Goal: Information Seeking & Learning: Learn about a topic

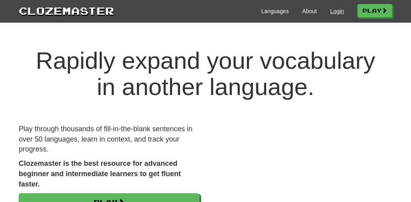
click at [336, 10] on link "Login" at bounding box center [338, 11] width 14 height 8
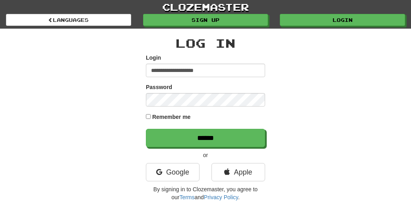
type input "**********"
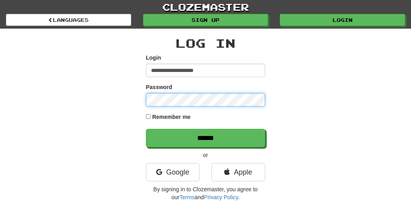
click at [206, 138] on input "******" at bounding box center [205, 138] width 119 height 18
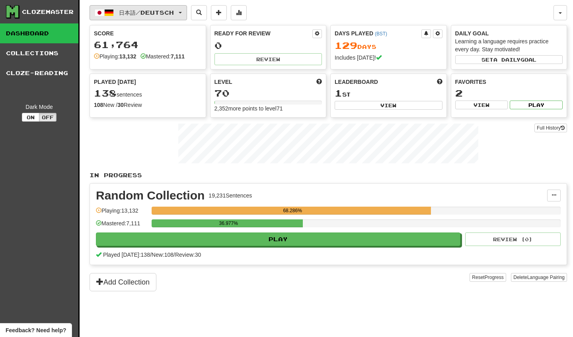
click at [187, 10] on button "日本語 / Deutsch" at bounding box center [137, 12] width 97 height 15
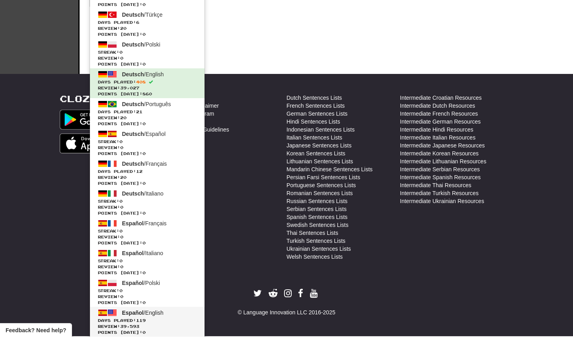
scroll to position [282, 0]
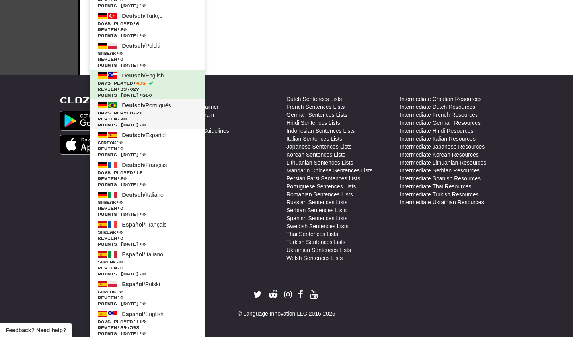
click at [185, 117] on span "Review: 20" at bounding box center [147, 119] width 99 height 6
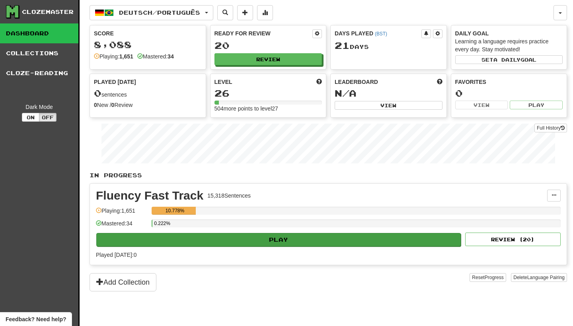
click at [271, 236] on button "Play" at bounding box center [278, 240] width 364 height 14
select select "********"
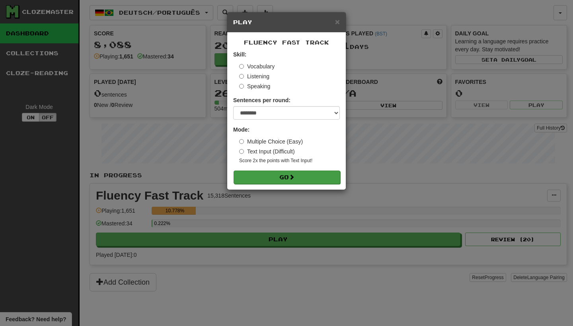
click at [294, 171] on button "Go" at bounding box center [286, 178] width 107 height 14
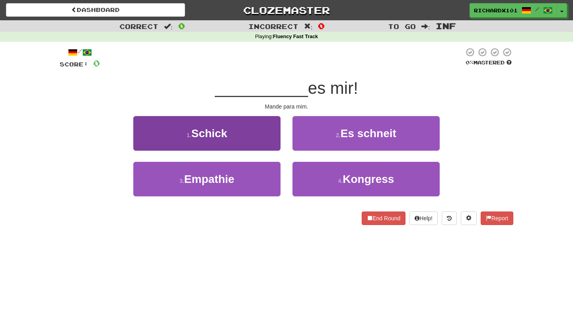
click at [271, 140] on button "1 . [PERSON_NAME]" at bounding box center [206, 133] width 147 height 35
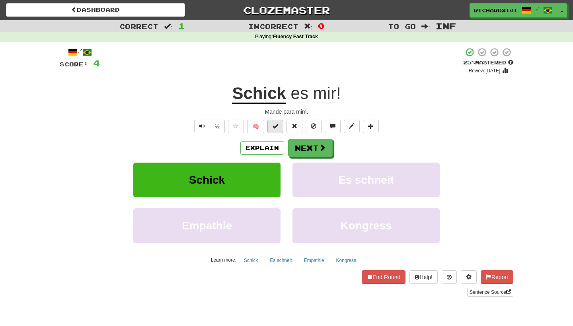
click at [279, 122] on button at bounding box center [275, 127] width 16 height 14
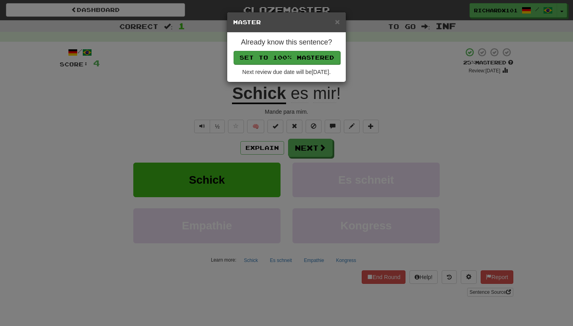
click at [299, 60] on button "Set to 100% Mastered" at bounding box center [286, 58] width 107 height 14
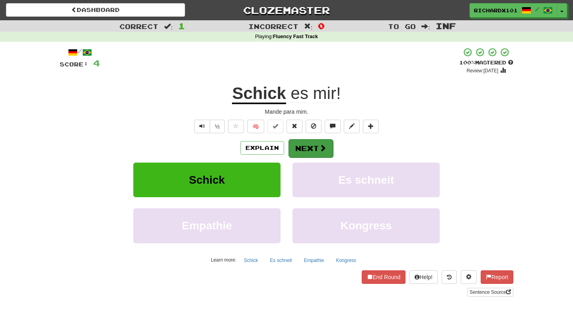
click at [301, 144] on button "Next" at bounding box center [310, 148] width 45 height 18
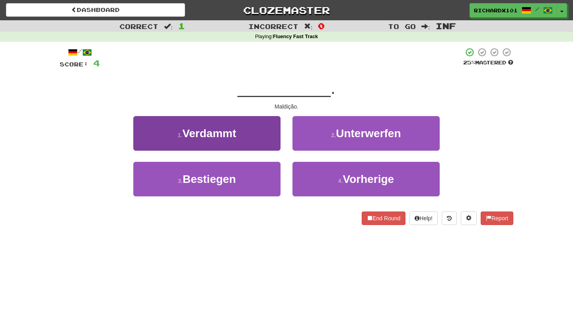
click at [270, 133] on button "1 . Verdammt" at bounding box center [206, 133] width 147 height 35
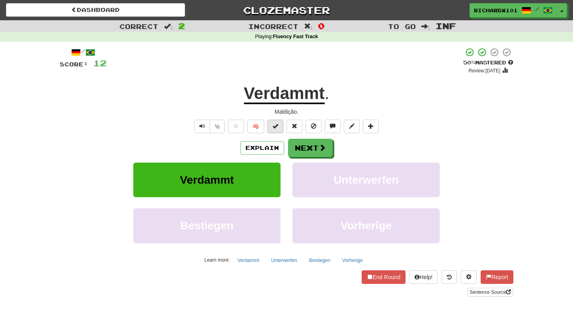
click at [276, 125] on span at bounding box center [275, 126] width 6 height 6
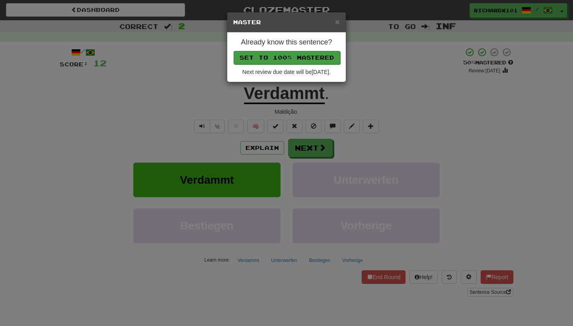
click at [301, 58] on button "Set to 100% Mastered" at bounding box center [286, 58] width 107 height 14
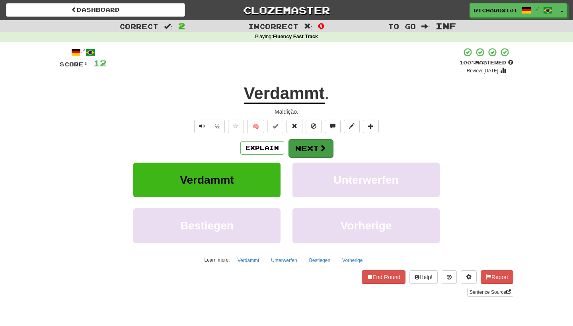
click at [296, 147] on button "Next" at bounding box center [310, 148] width 45 height 18
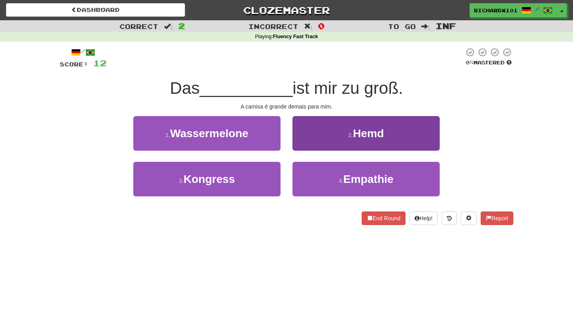
click at [303, 135] on button "2 . Hemd" at bounding box center [365, 133] width 147 height 35
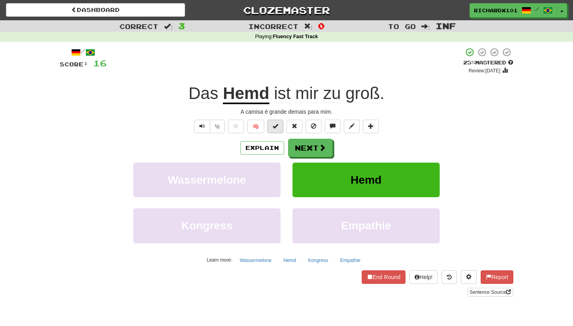
click at [280, 126] on button at bounding box center [275, 127] width 16 height 14
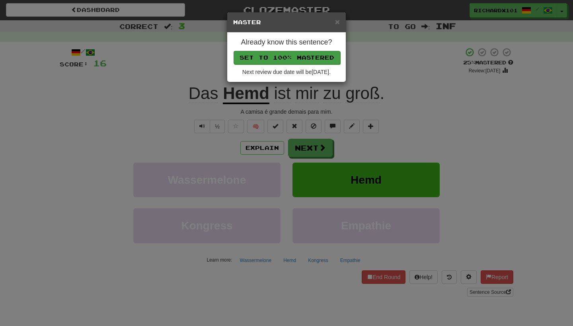
click at [305, 58] on button "Set to 100% Mastered" at bounding box center [286, 58] width 107 height 14
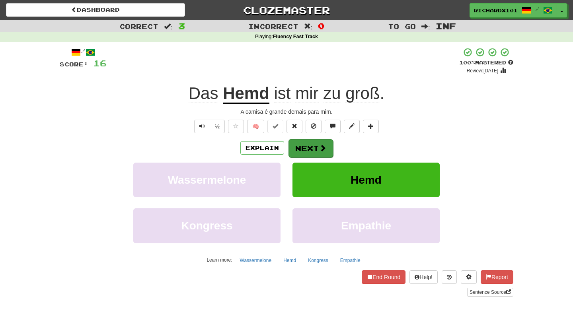
click at [302, 146] on button "Next" at bounding box center [310, 148] width 45 height 18
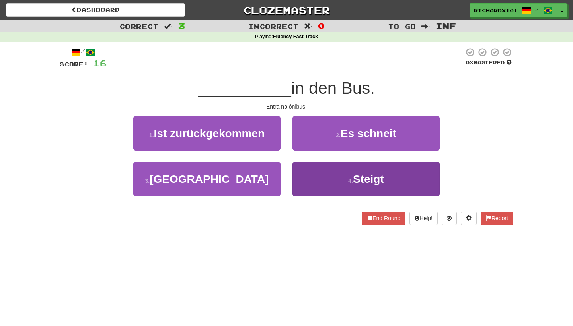
click at [321, 172] on button "4 . Steigt" at bounding box center [365, 179] width 147 height 35
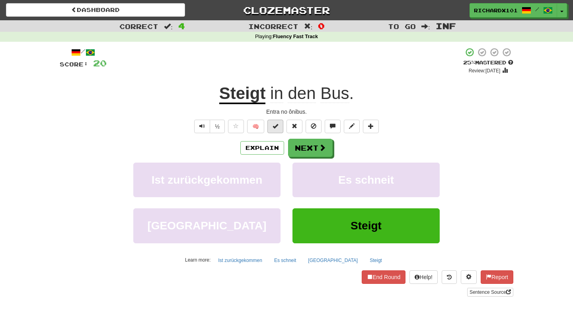
click at [278, 125] on button at bounding box center [275, 127] width 16 height 14
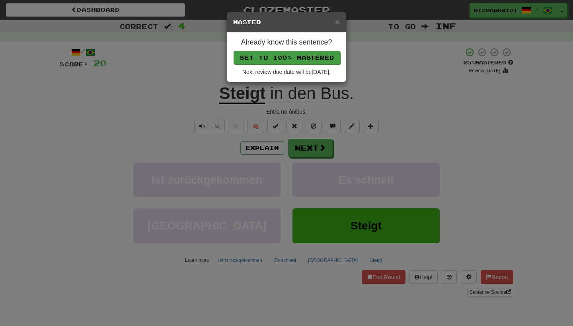
click at [302, 61] on button "Set to 100% Mastered" at bounding box center [286, 58] width 107 height 14
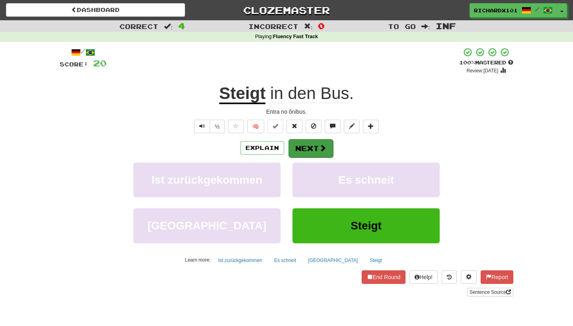
click at [301, 148] on button "Next" at bounding box center [310, 148] width 45 height 18
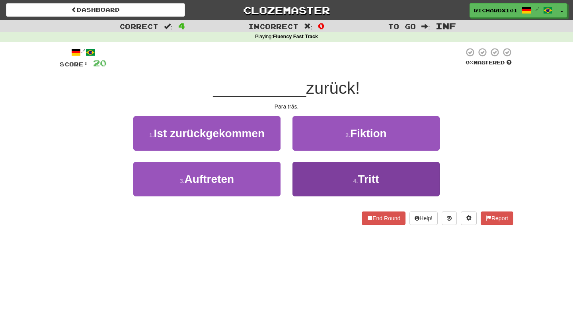
click at [301, 171] on button "4 . Tritt" at bounding box center [365, 179] width 147 height 35
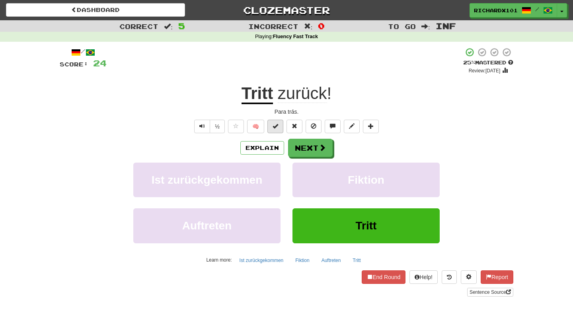
click at [273, 122] on button at bounding box center [275, 127] width 16 height 14
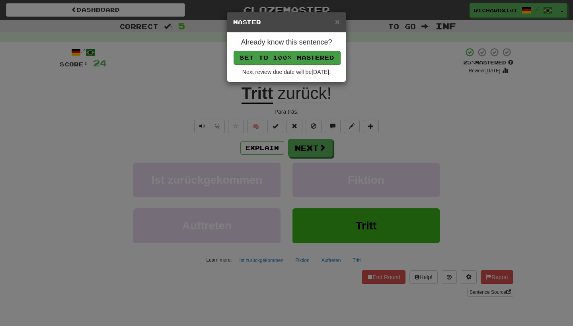
click at [296, 54] on button "Set to 100% Mastered" at bounding box center [286, 58] width 107 height 14
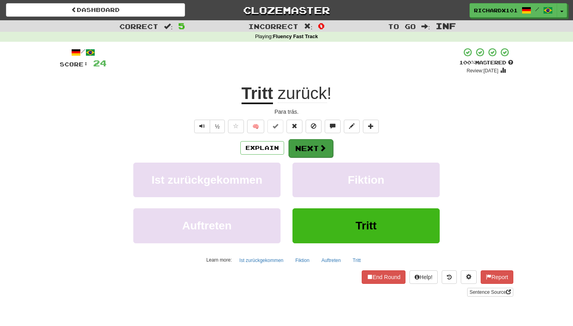
click at [309, 148] on button "Next" at bounding box center [310, 148] width 45 height 18
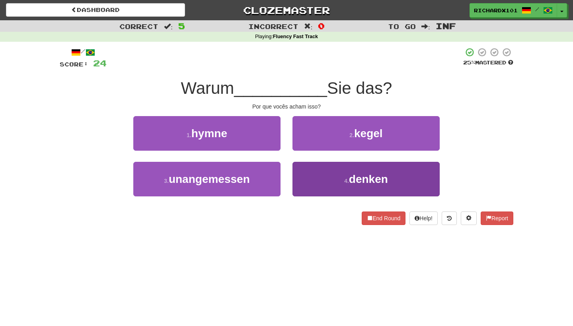
click at [315, 169] on button "4 . denken" at bounding box center [365, 179] width 147 height 35
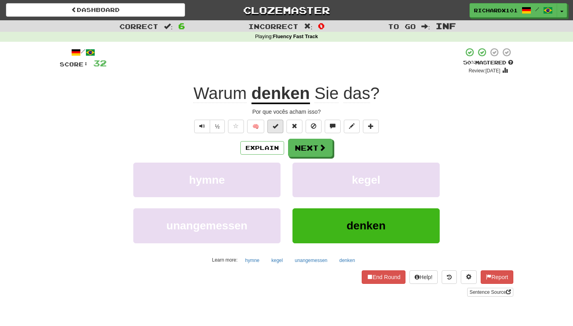
click at [279, 121] on button at bounding box center [275, 127] width 16 height 14
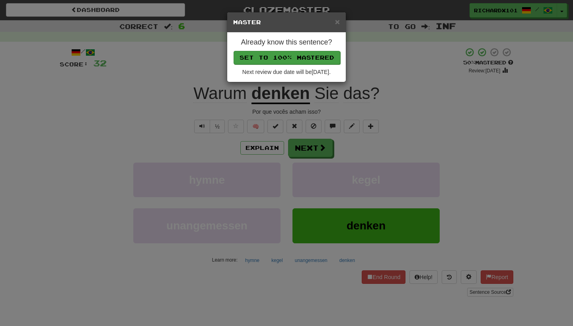
click at [305, 58] on button "Set to 100% Mastered" at bounding box center [286, 58] width 107 height 14
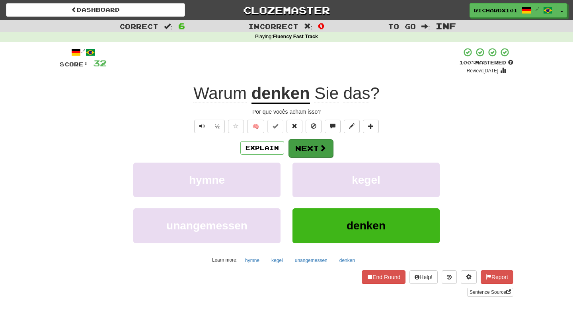
click at [305, 142] on button "Next" at bounding box center [310, 148] width 45 height 18
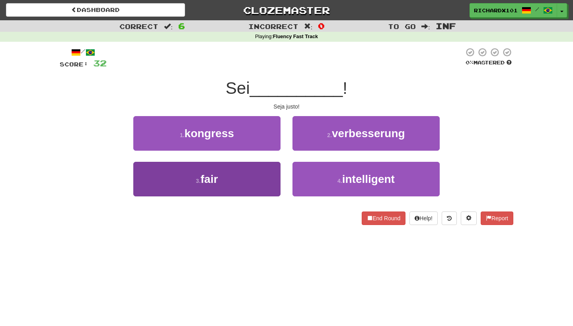
click at [259, 189] on button "3 . fair" at bounding box center [206, 179] width 147 height 35
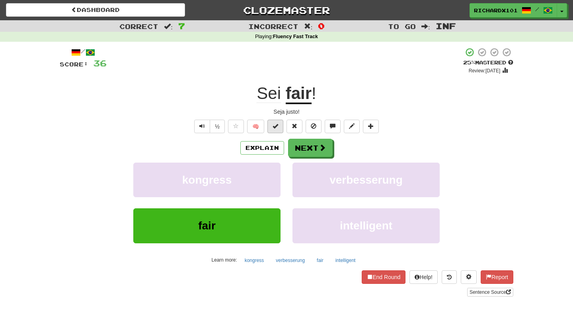
click at [276, 125] on span at bounding box center [275, 126] width 6 height 6
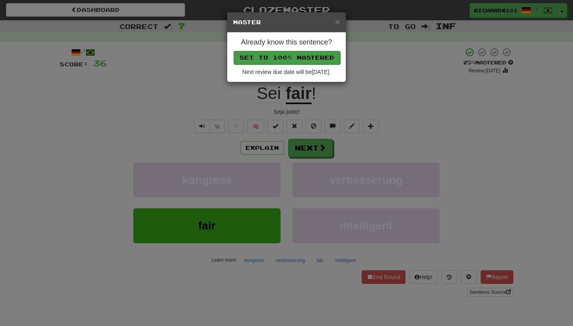
click at [296, 56] on button "Set to 100% Mastered" at bounding box center [286, 58] width 107 height 14
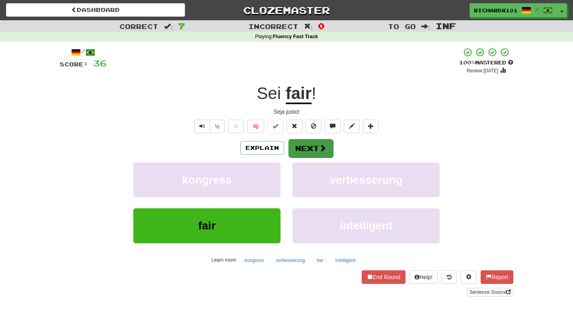
click at [296, 142] on button "Next" at bounding box center [310, 148] width 45 height 18
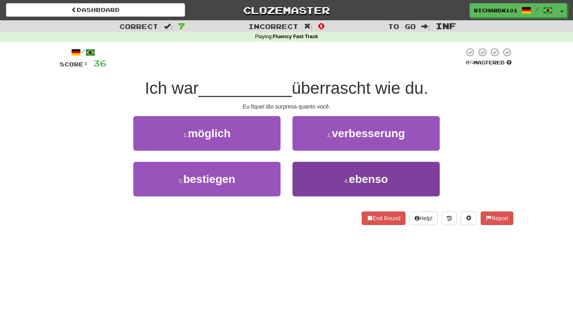
click at [335, 183] on button "4 . ebenso" at bounding box center [365, 179] width 147 height 35
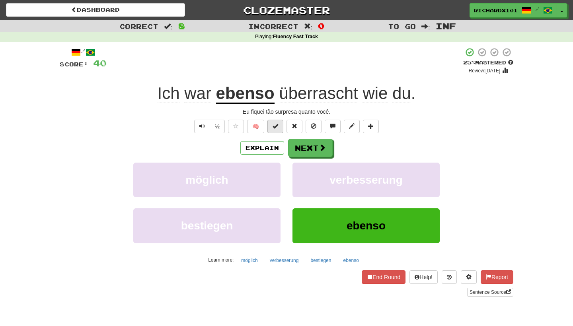
click at [283, 125] on button at bounding box center [275, 127] width 16 height 14
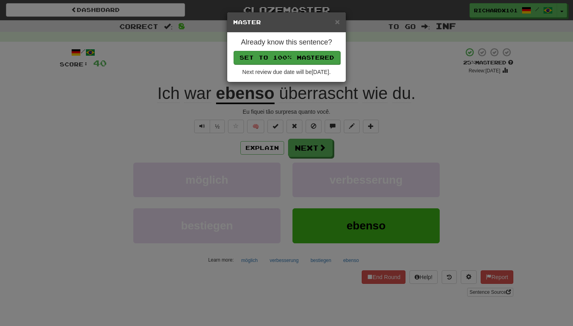
click at [312, 59] on button "Set to 100% Mastered" at bounding box center [286, 58] width 107 height 14
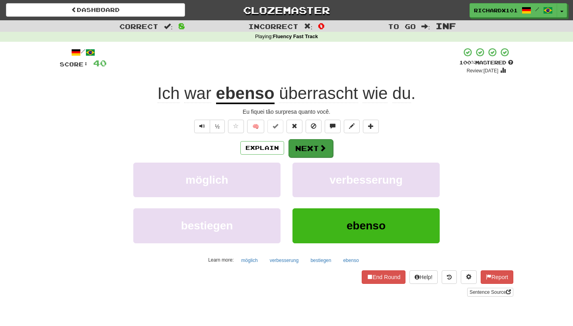
click at [300, 147] on button "Next" at bounding box center [310, 148] width 45 height 18
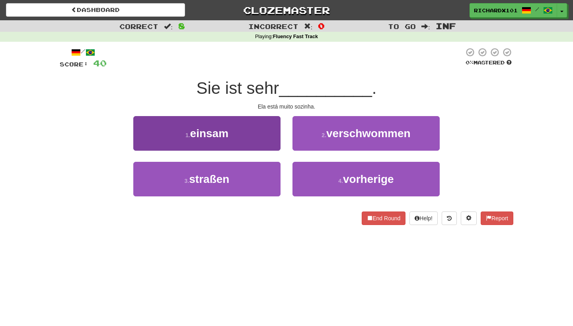
click at [273, 132] on button "1 . einsam" at bounding box center [206, 133] width 147 height 35
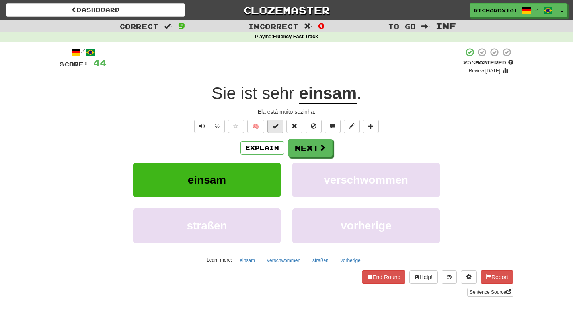
click at [276, 125] on span at bounding box center [275, 126] width 6 height 6
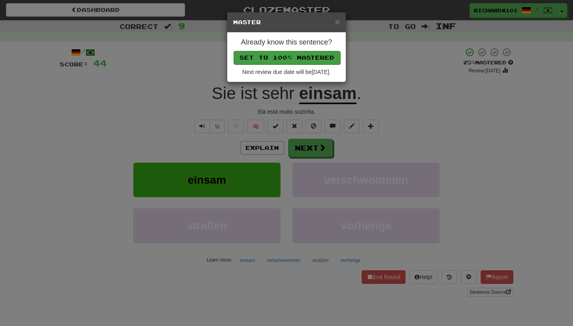
click at [312, 51] on button "Set to 100% Mastered" at bounding box center [286, 58] width 107 height 14
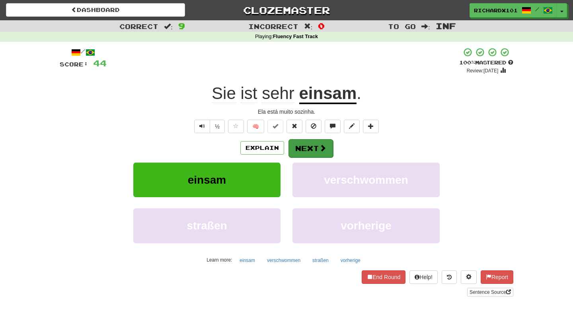
click at [303, 142] on button "Next" at bounding box center [310, 148] width 45 height 18
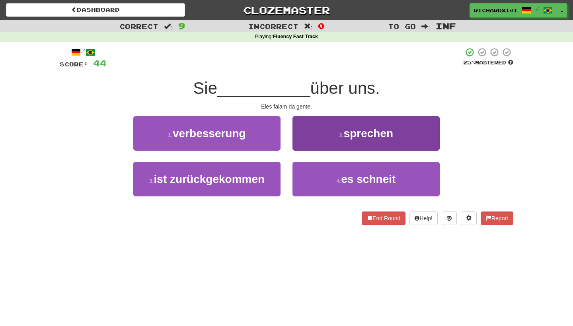
click at [315, 130] on button "2 . sprechen" at bounding box center [365, 133] width 147 height 35
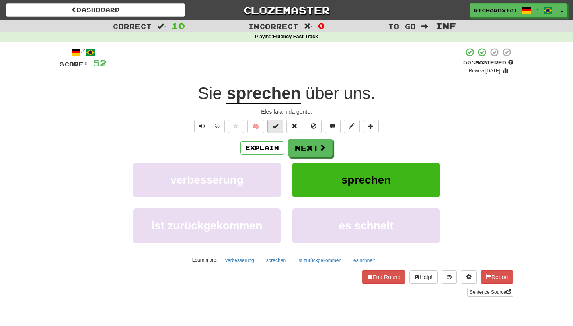
click at [277, 127] on span at bounding box center [275, 126] width 6 height 6
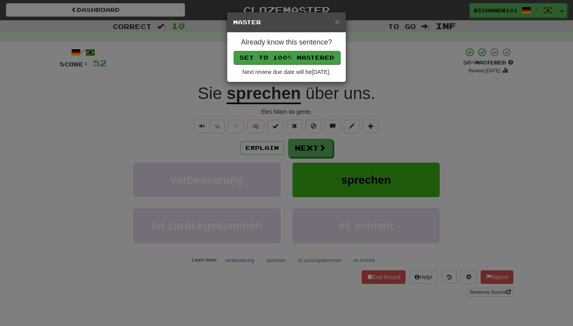
click at [307, 58] on button "Set to 100% Mastered" at bounding box center [286, 58] width 107 height 14
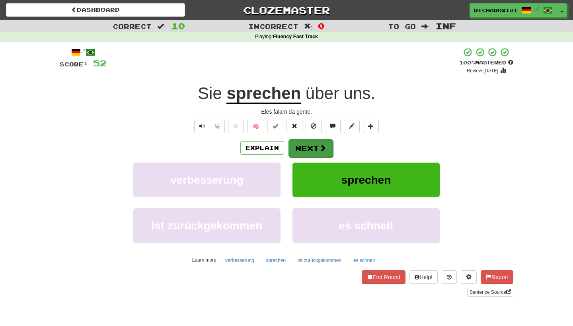
click at [300, 146] on button "Next" at bounding box center [310, 148] width 45 height 18
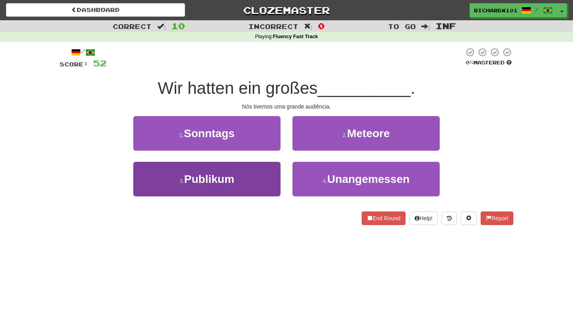
click at [268, 180] on button "3 . Publikum" at bounding box center [206, 179] width 147 height 35
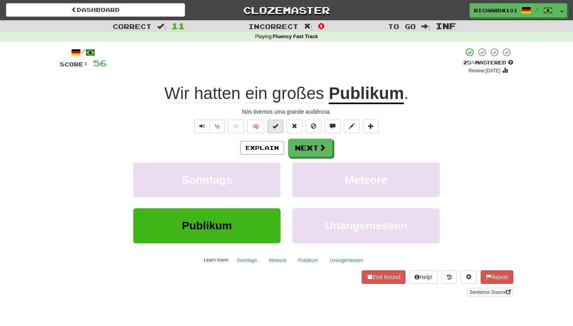
click at [270, 124] on button at bounding box center [275, 127] width 16 height 14
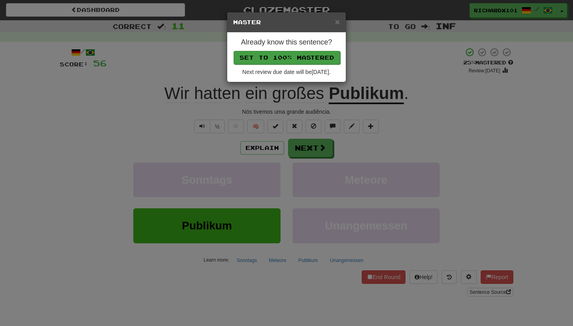
click at [291, 58] on button "Set to 100% Mastered" at bounding box center [286, 58] width 107 height 14
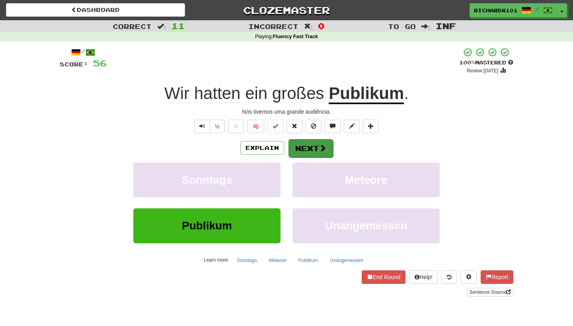
click at [301, 146] on button "Next" at bounding box center [310, 148] width 45 height 18
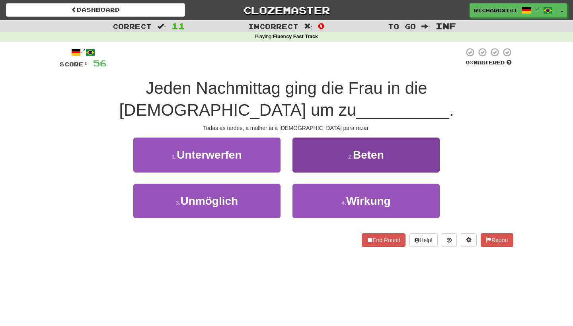
click at [303, 149] on button "2 . Beten" at bounding box center [365, 155] width 147 height 35
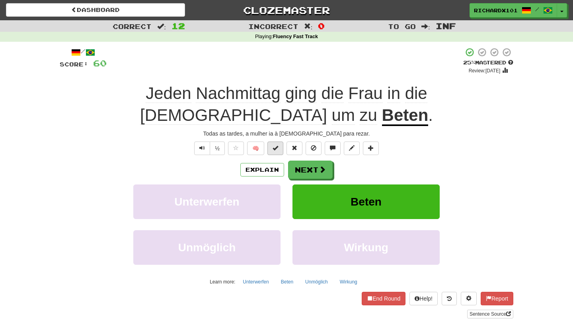
click at [282, 142] on button at bounding box center [275, 149] width 16 height 14
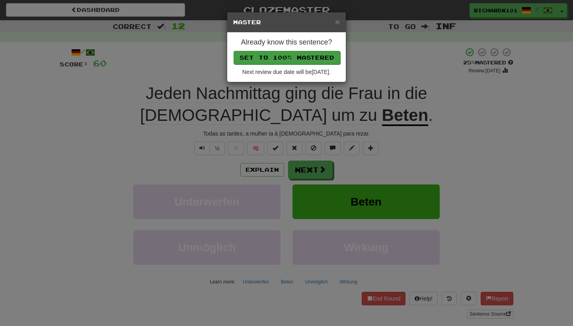
click at [315, 56] on button "Set to 100% Mastered" at bounding box center [286, 58] width 107 height 14
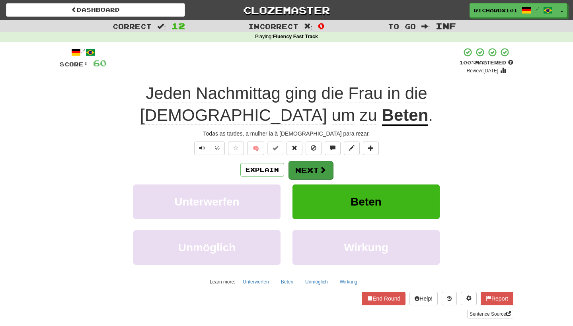
click at [308, 161] on button "Next" at bounding box center [310, 170] width 45 height 18
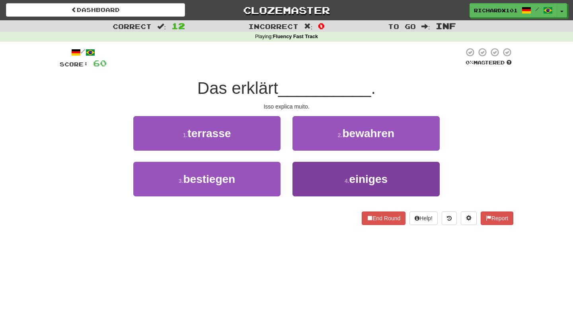
click at [309, 179] on button "4 . einiges" at bounding box center [365, 179] width 147 height 35
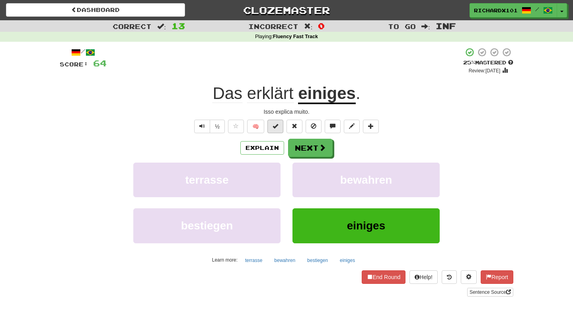
click at [279, 127] on button at bounding box center [275, 127] width 16 height 14
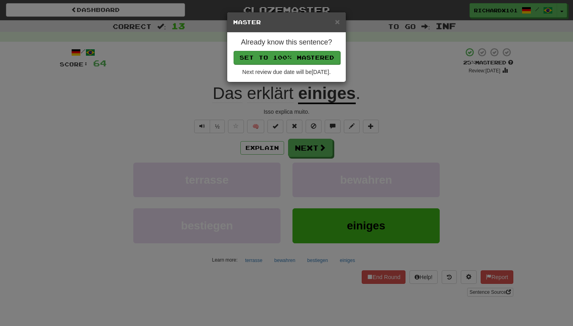
click at [308, 59] on button "Set to 100% Mastered" at bounding box center [286, 58] width 107 height 14
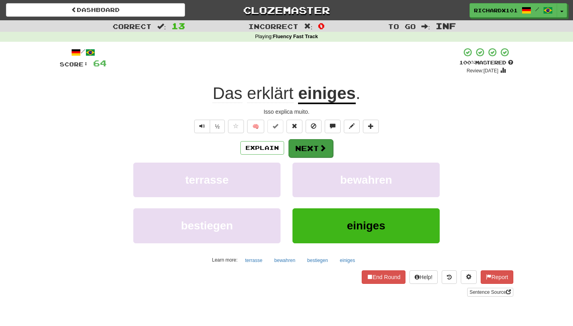
click at [305, 149] on button "Next" at bounding box center [310, 148] width 45 height 18
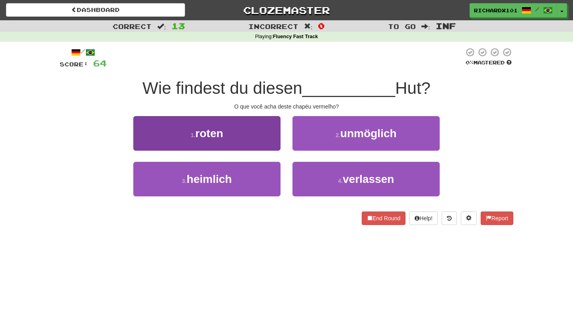
click at [260, 132] on button "1 . roten" at bounding box center [206, 133] width 147 height 35
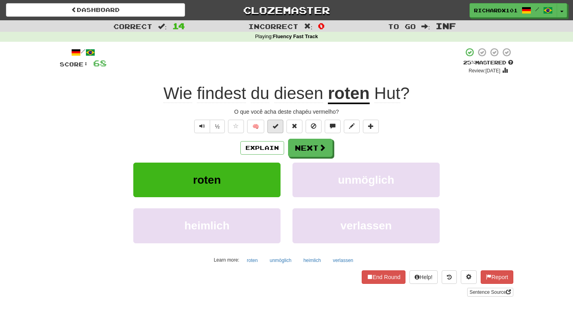
click at [277, 129] on button at bounding box center [275, 127] width 16 height 14
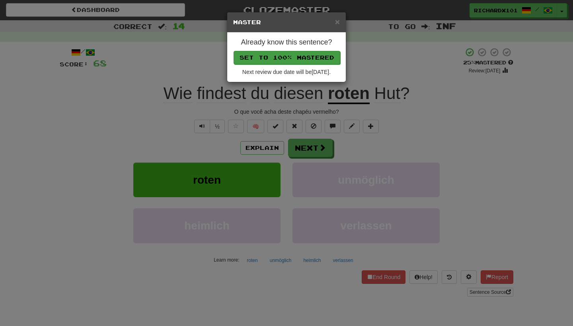
click at [284, 54] on button "Set to 100% Mastered" at bounding box center [286, 58] width 107 height 14
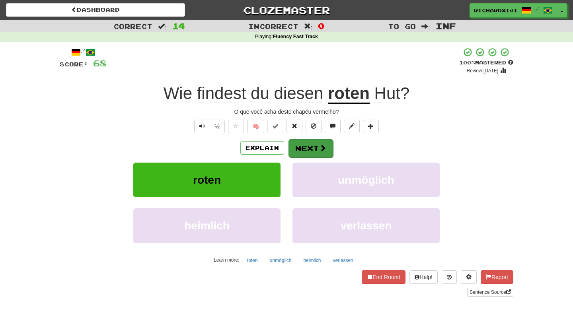
click at [313, 147] on button "Next" at bounding box center [310, 148] width 45 height 18
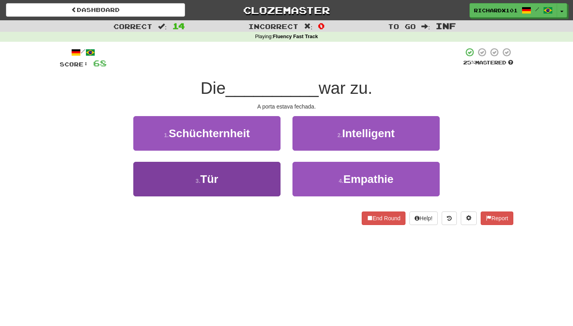
click at [267, 176] on button "3 . Tür" at bounding box center [206, 179] width 147 height 35
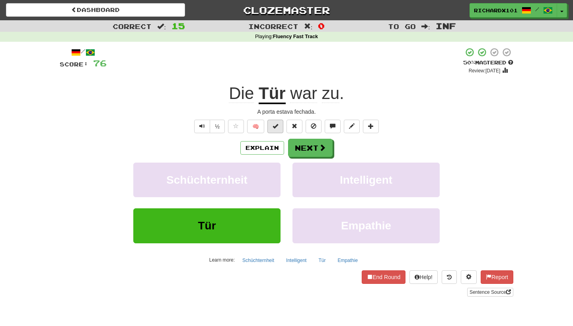
click at [276, 125] on span at bounding box center [275, 126] width 6 height 6
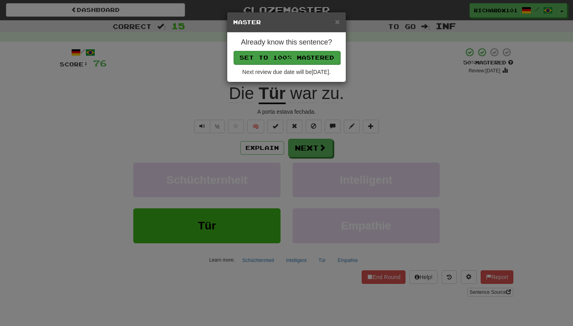
click at [294, 59] on button "Set to 100% Mastered" at bounding box center [286, 58] width 107 height 14
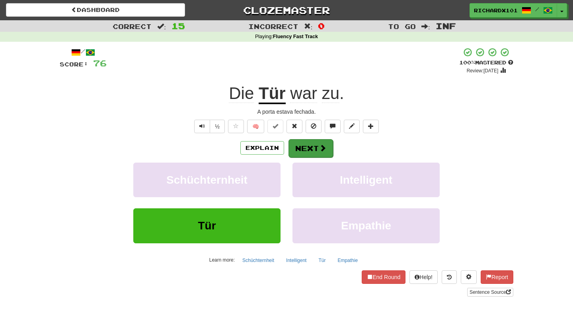
click at [303, 140] on button "Next" at bounding box center [310, 148] width 45 height 18
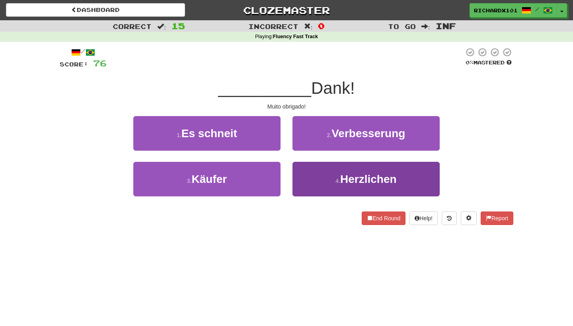
click at [308, 175] on button "4 . Herzlichen" at bounding box center [365, 179] width 147 height 35
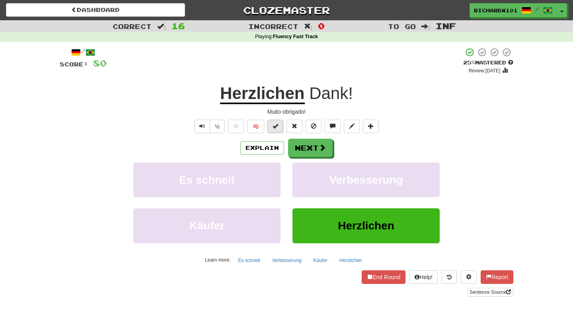
click at [282, 125] on button at bounding box center [275, 127] width 16 height 14
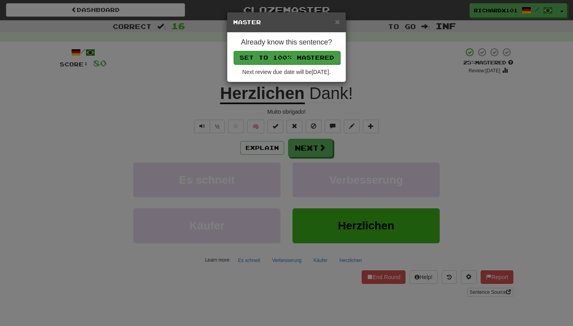
click at [295, 57] on button "Set to 100% Mastered" at bounding box center [286, 58] width 107 height 14
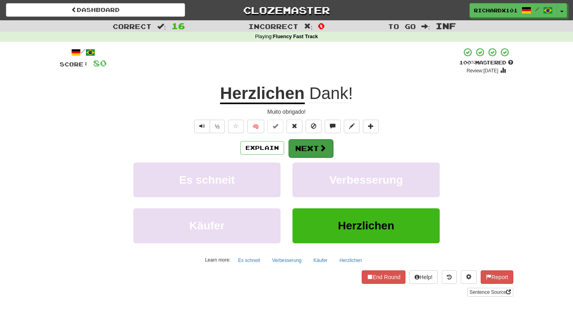
click at [305, 149] on button "Next" at bounding box center [310, 148] width 45 height 18
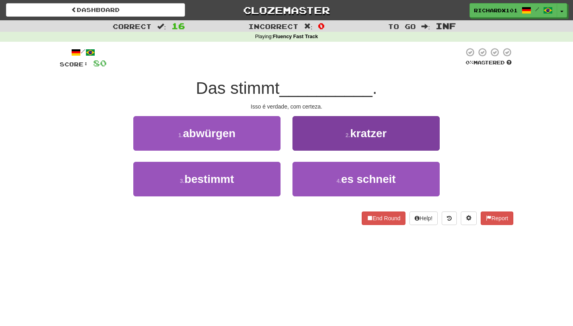
click at [311, 137] on button "2 . kratzer" at bounding box center [365, 133] width 147 height 35
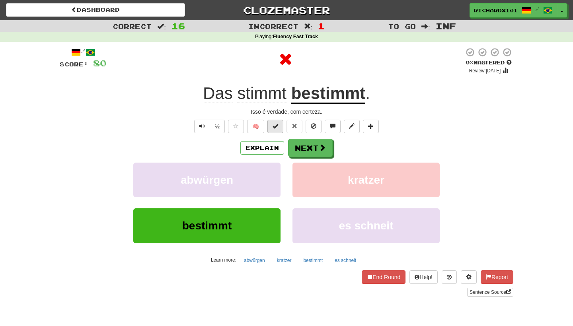
click at [278, 127] on span at bounding box center [275, 126] width 6 height 6
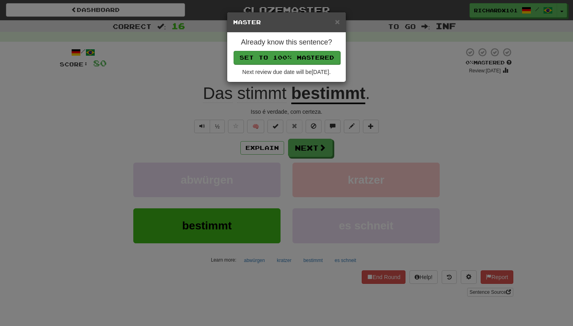
click at [288, 56] on button "Set to 100% Mastered" at bounding box center [286, 58] width 107 height 14
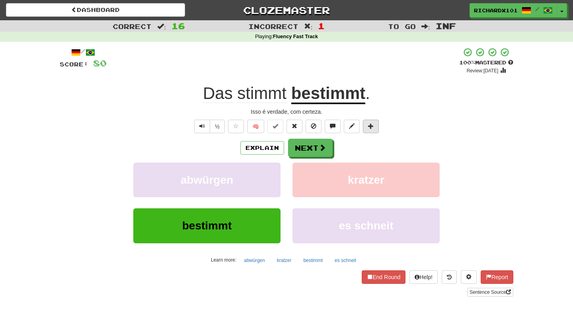
click at [374, 125] on button at bounding box center [371, 127] width 16 height 14
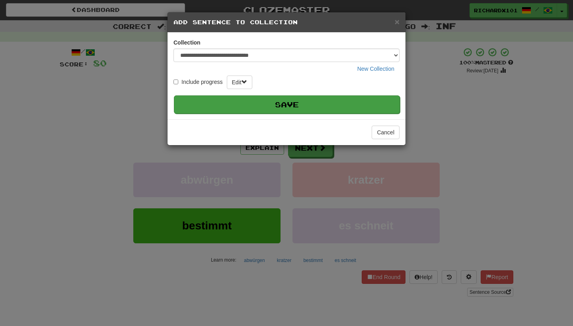
click at [353, 104] on button "Save" at bounding box center [287, 104] width 226 height 18
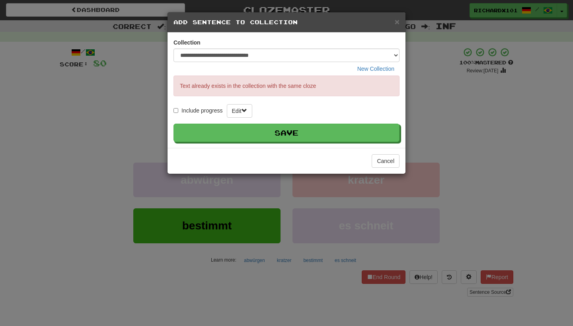
click at [416, 80] on div "**********" at bounding box center [286, 163] width 573 height 326
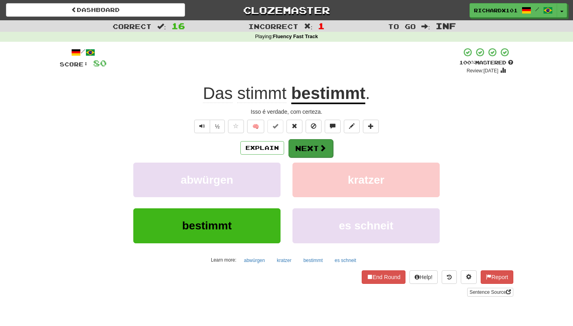
click at [318, 152] on button "Next" at bounding box center [310, 148] width 45 height 18
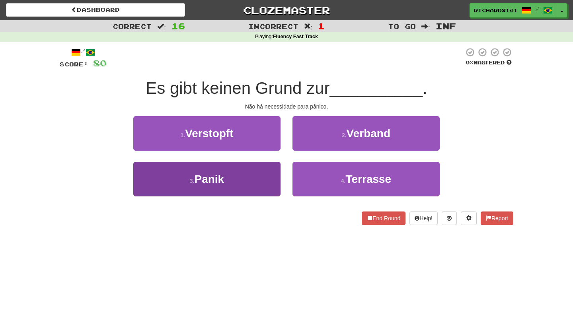
click at [267, 165] on button "3 . Panik" at bounding box center [206, 179] width 147 height 35
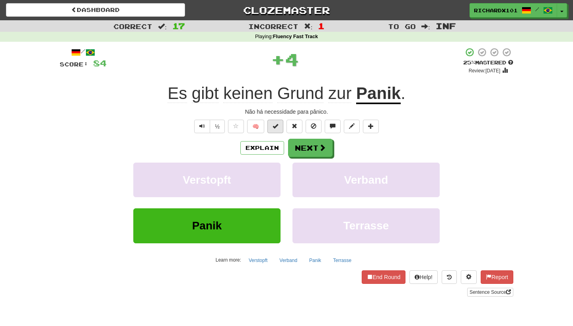
click at [274, 125] on span at bounding box center [275, 126] width 6 height 6
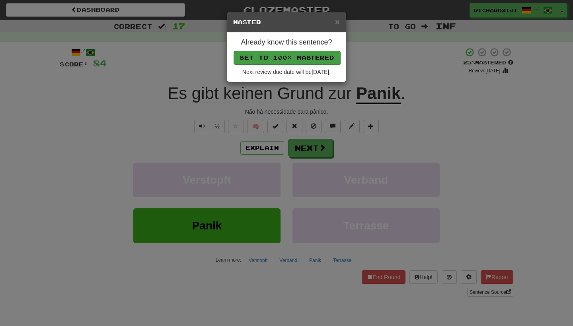
click at [288, 60] on button "Set to 100% Mastered" at bounding box center [286, 58] width 107 height 14
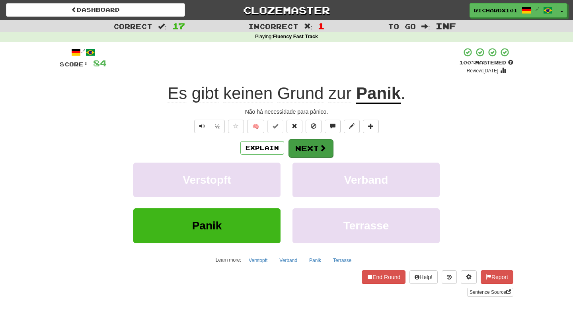
click at [300, 144] on button "Next" at bounding box center [310, 148] width 45 height 18
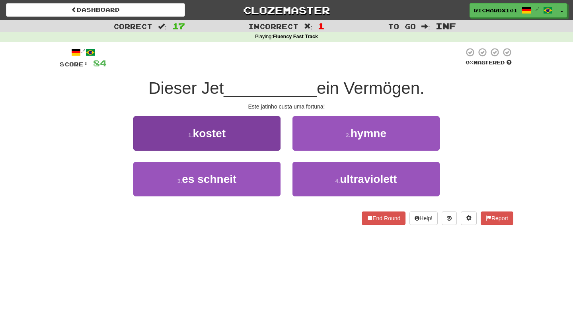
click at [276, 136] on button "1 . kostet" at bounding box center [206, 133] width 147 height 35
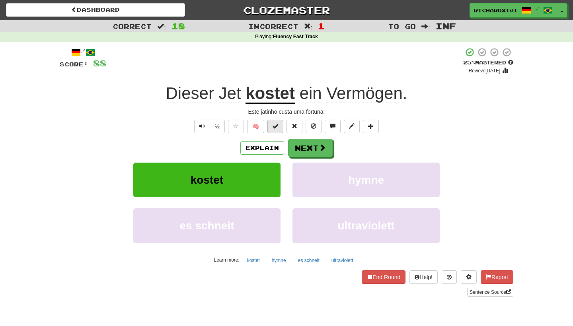
click at [278, 127] on span at bounding box center [275, 126] width 6 height 6
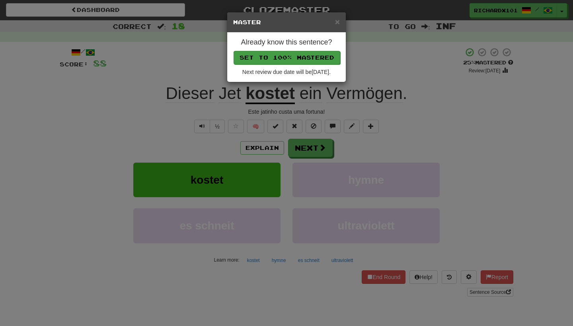
click at [291, 52] on button "Set to 100% Mastered" at bounding box center [286, 58] width 107 height 14
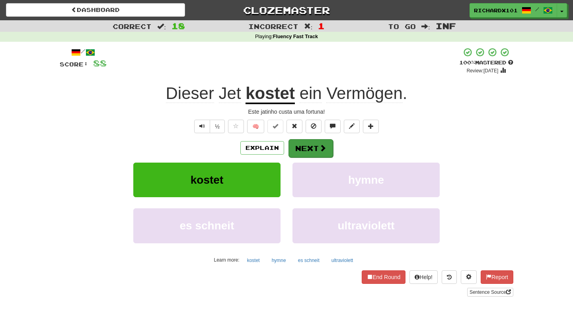
click at [299, 142] on button "Next" at bounding box center [310, 148] width 45 height 18
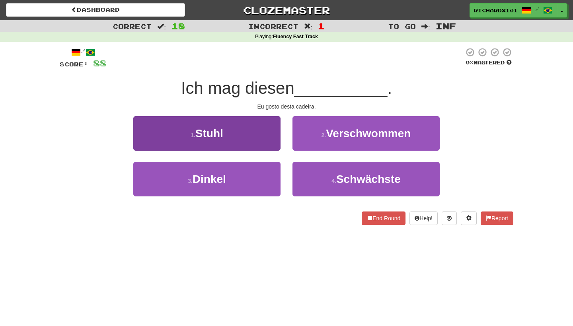
click at [271, 134] on button "1 . Stuhl" at bounding box center [206, 133] width 147 height 35
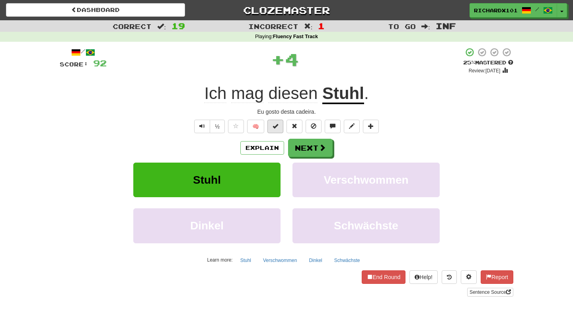
click at [274, 126] on span at bounding box center [275, 126] width 6 height 6
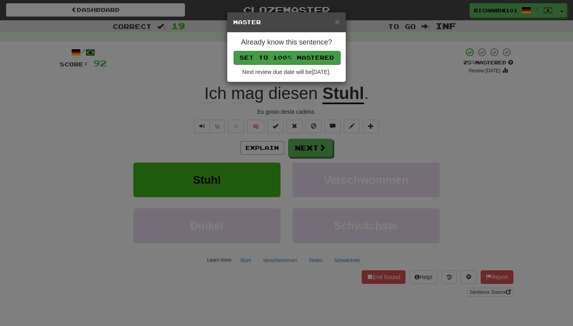
click at [286, 58] on button "Set to 100% Mastered" at bounding box center [286, 58] width 107 height 14
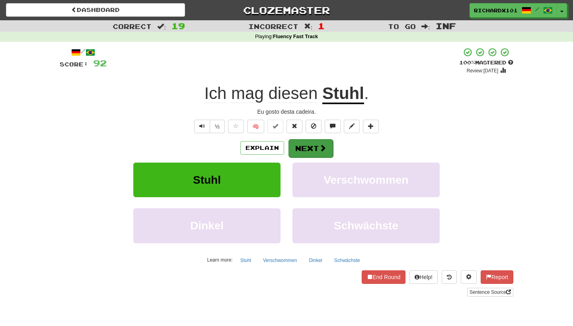
click at [298, 145] on button "Next" at bounding box center [310, 148] width 45 height 18
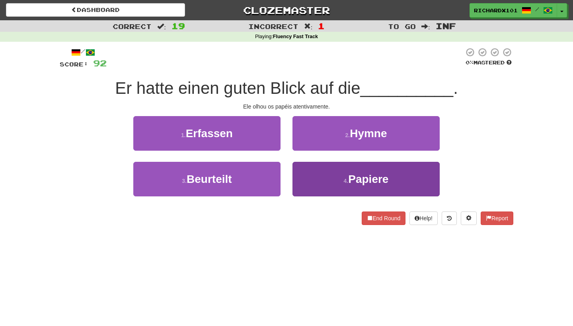
click at [305, 171] on button "4 . Papiere" at bounding box center [365, 179] width 147 height 35
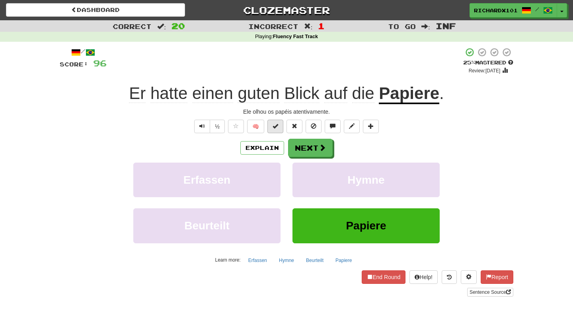
click at [282, 130] on button at bounding box center [275, 127] width 16 height 14
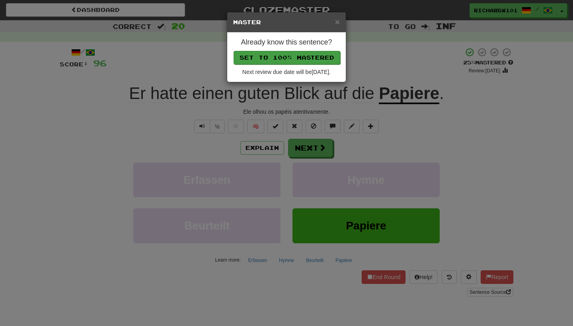
click at [297, 58] on button "Set to 100% Mastered" at bounding box center [286, 58] width 107 height 14
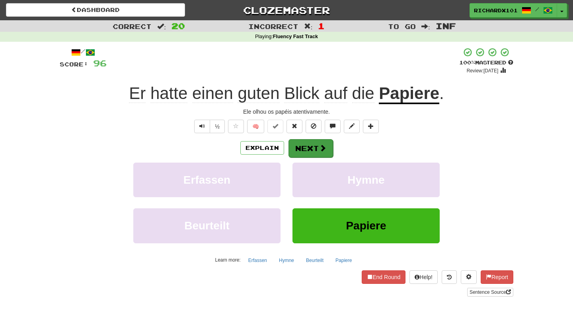
click at [303, 144] on button "Next" at bounding box center [310, 148] width 45 height 18
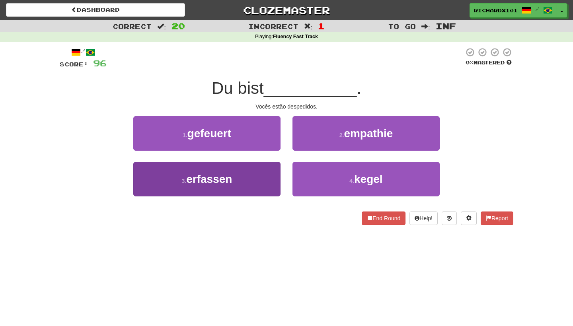
click at [269, 177] on button "3 . erfassen" at bounding box center [206, 179] width 147 height 35
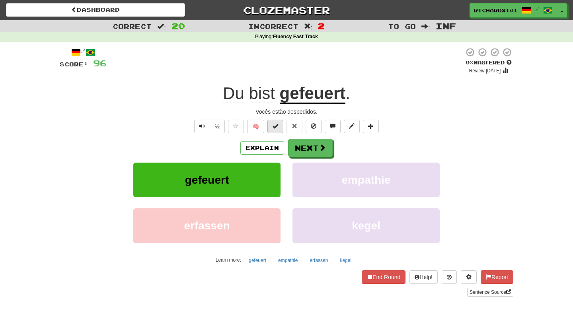
click at [278, 128] on span at bounding box center [275, 126] width 6 height 6
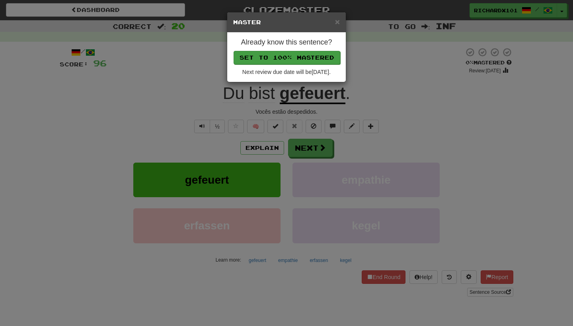
click at [292, 60] on button "Set to 100% Mastered" at bounding box center [286, 58] width 107 height 14
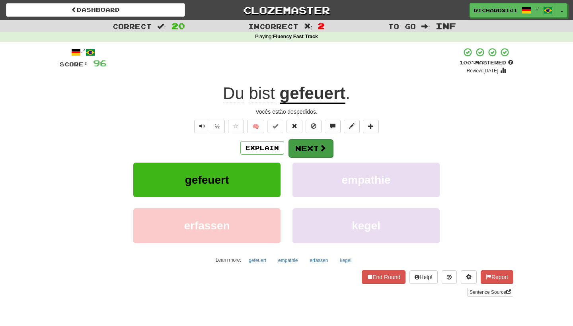
click at [300, 141] on button "Next" at bounding box center [310, 148] width 45 height 18
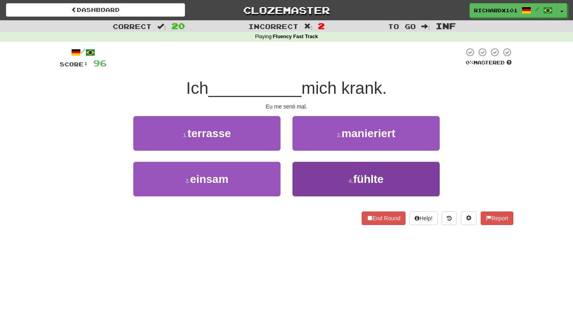
click at [313, 169] on button "4 . fühlte" at bounding box center [365, 179] width 147 height 35
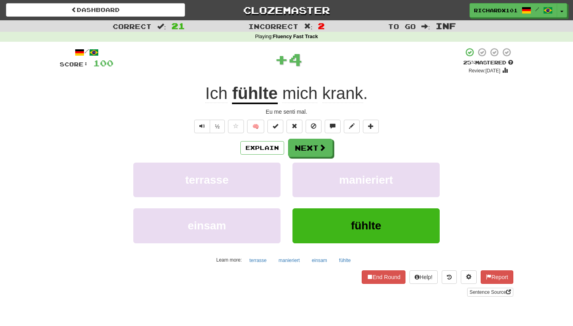
scroll to position [5, 0]
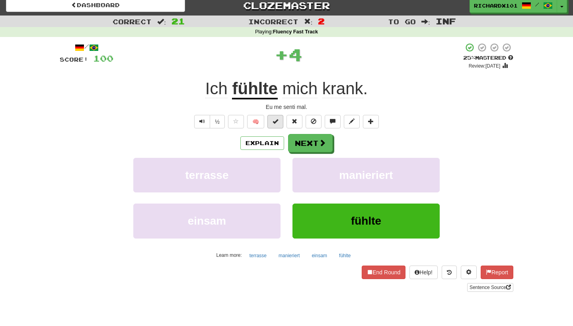
click at [281, 124] on button at bounding box center [275, 122] width 16 height 14
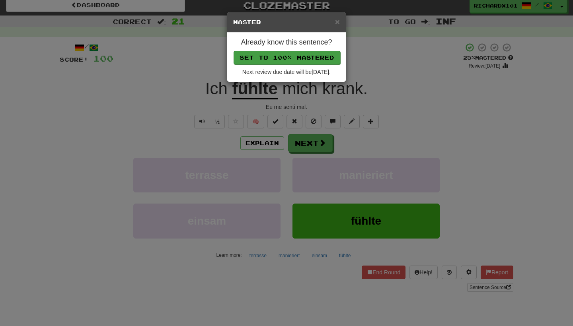
click at [294, 52] on button "Set to 100% Mastered" at bounding box center [286, 58] width 107 height 14
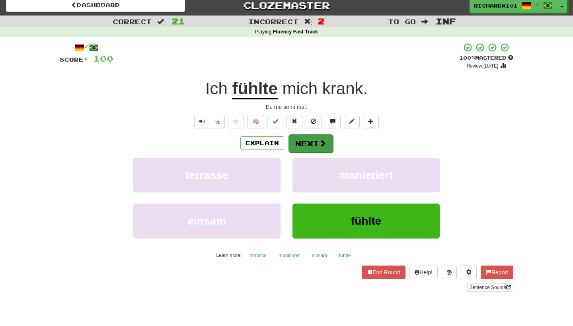
click at [298, 142] on button "Next" at bounding box center [310, 143] width 45 height 18
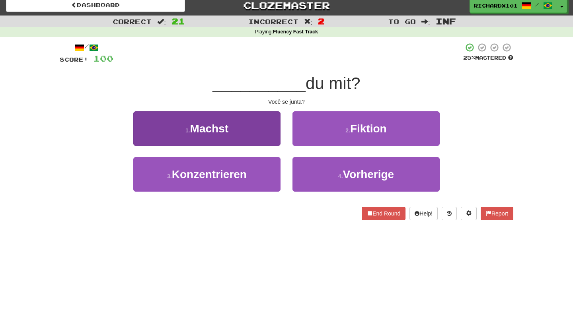
click at [269, 127] on button "1 . Machst" at bounding box center [206, 128] width 147 height 35
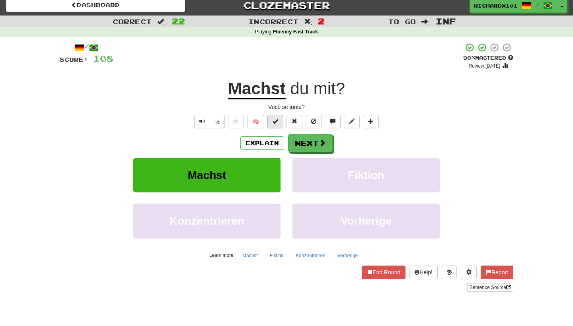
click at [274, 121] on span at bounding box center [275, 122] width 6 height 6
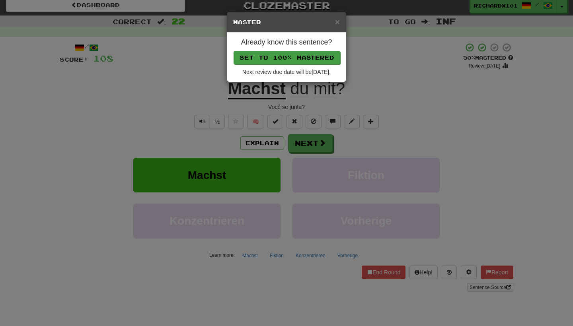
click at [283, 61] on button "Set to 100% Mastered" at bounding box center [286, 58] width 107 height 14
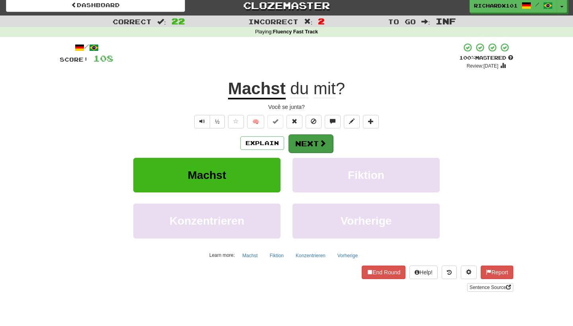
click at [297, 139] on button "Next" at bounding box center [310, 143] width 45 height 18
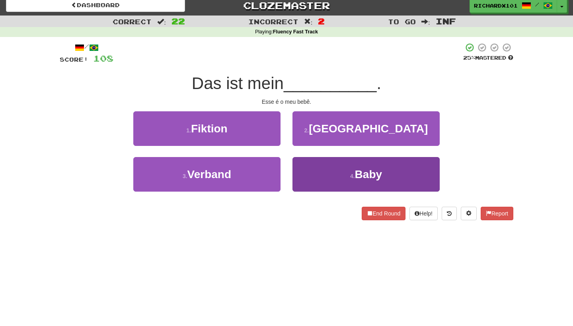
click at [311, 170] on button "4 . Baby" at bounding box center [365, 174] width 147 height 35
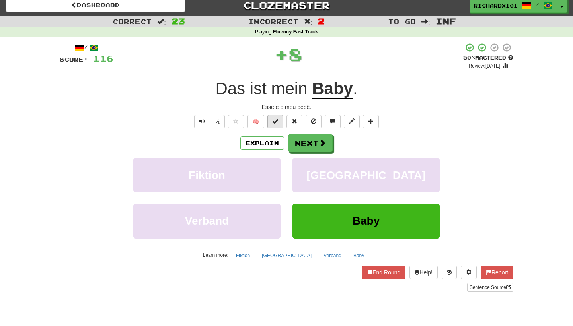
click at [274, 123] on span at bounding box center [275, 122] width 6 height 6
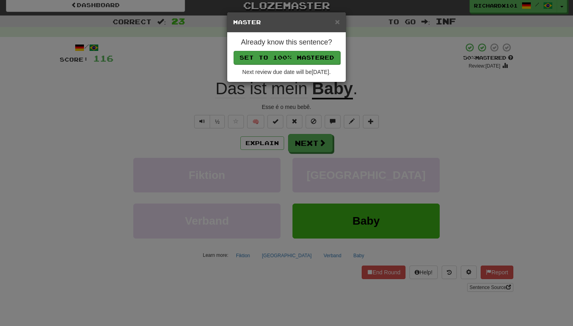
click at [285, 58] on button "Set to 100% Mastered" at bounding box center [286, 58] width 107 height 14
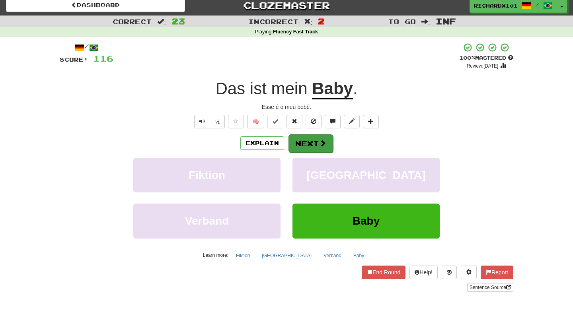
click at [305, 140] on button "Next" at bounding box center [310, 143] width 45 height 18
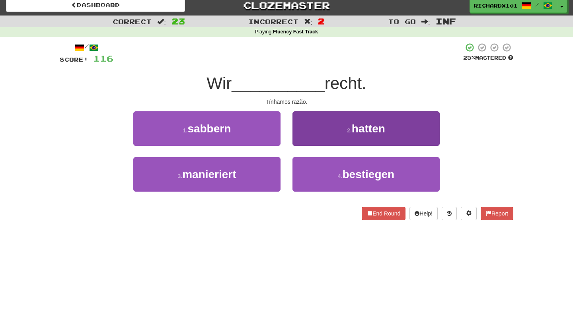
click at [311, 131] on button "2 . hatten" at bounding box center [365, 128] width 147 height 35
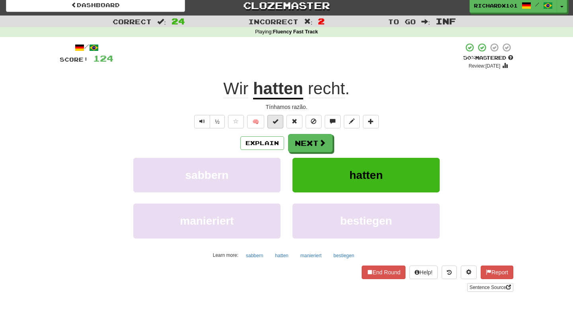
click at [276, 120] on span at bounding box center [275, 122] width 6 height 6
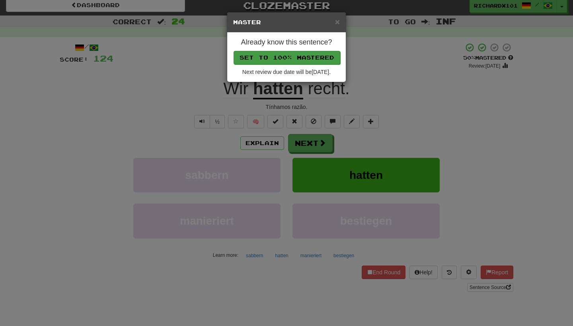
click at [293, 56] on button "Set to 100% Mastered" at bounding box center [286, 58] width 107 height 14
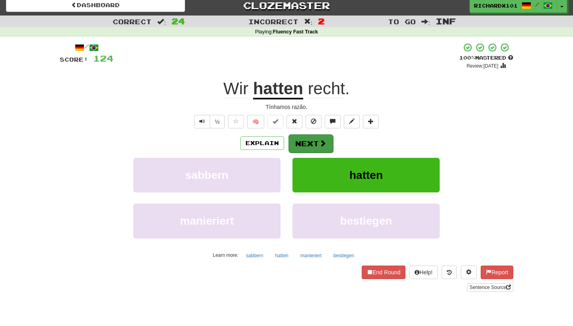
click at [307, 138] on button "Next" at bounding box center [310, 143] width 45 height 18
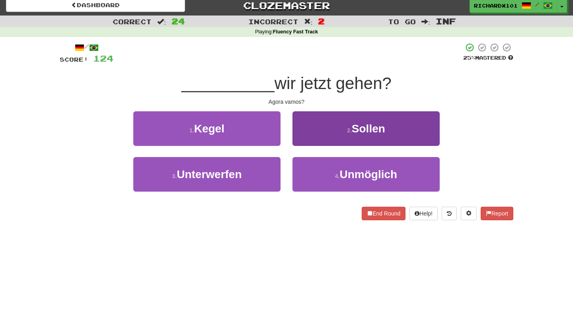
click at [306, 136] on button "2 . Sollen" at bounding box center [365, 128] width 147 height 35
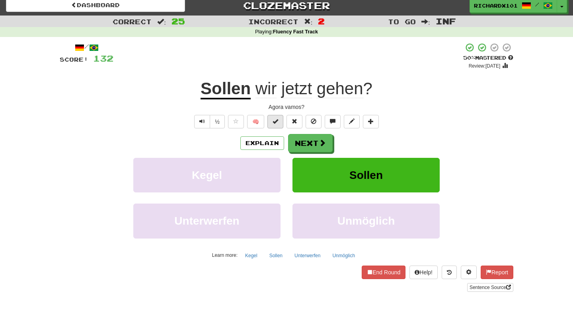
click at [277, 119] on span at bounding box center [275, 122] width 6 height 6
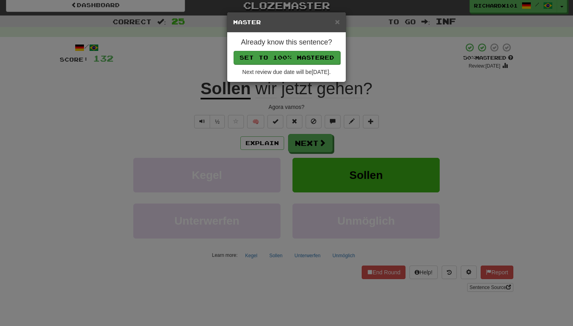
click at [292, 58] on button "Set to 100% Mastered" at bounding box center [286, 58] width 107 height 14
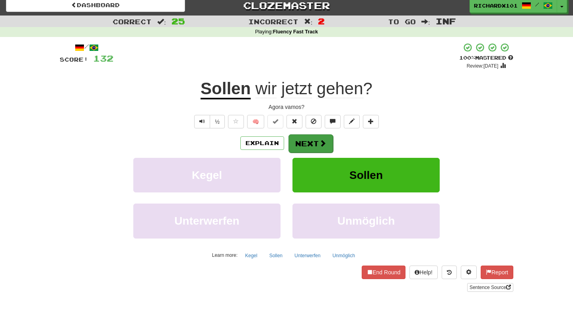
click at [303, 138] on button "Next" at bounding box center [310, 143] width 45 height 18
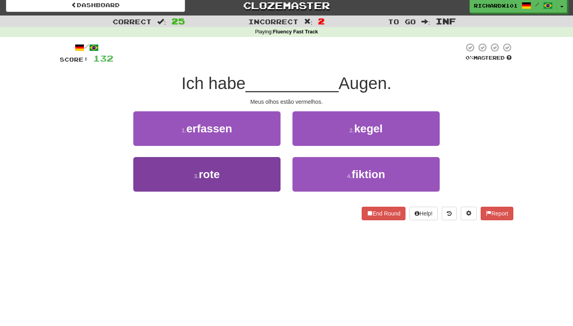
click at [269, 171] on button "3 . rote" at bounding box center [206, 174] width 147 height 35
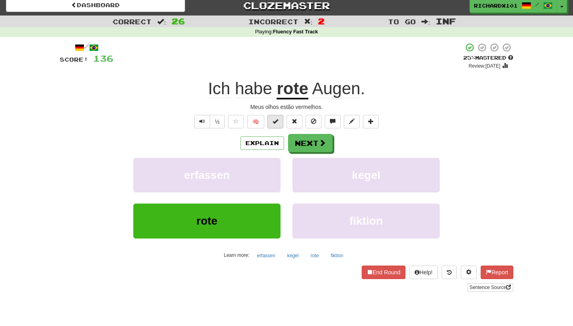
click at [279, 123] on button at bounding box center [275, 122] width 16 height 14
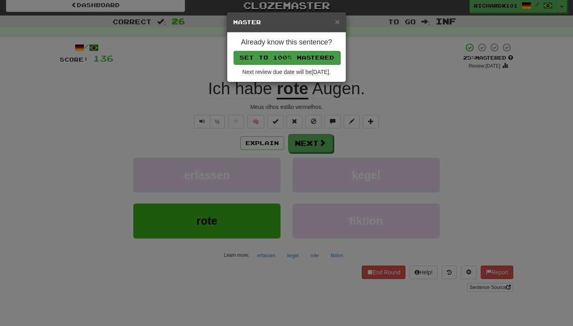
click at [297, 59] on button "Set to 100% Mastered" at bounding box center [286, 58] width 107 height 14
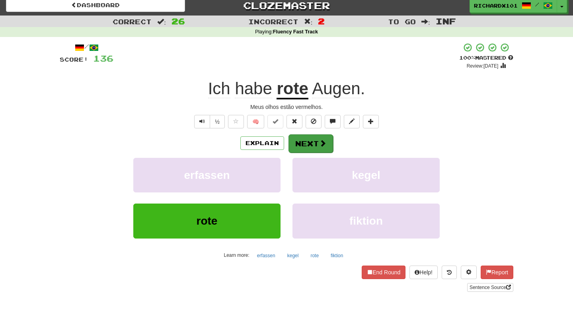
click at [300, 136] on button "Next" at bounding box center [310, 143] width 45 height 18
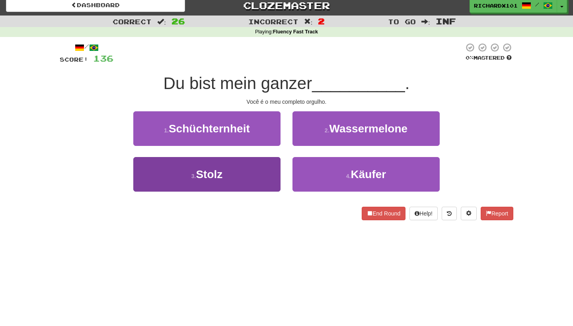
click at [267, 171] on button "3 . Stolz" at bounding box center [206, 174] width 147 height 35
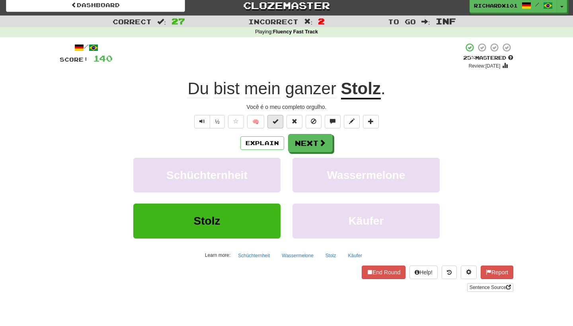
click at [276, 123] on span at bounding box center [275, 122] width 6 height 6
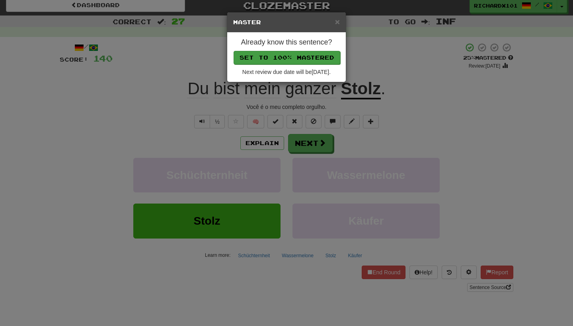
click at [292, 52] on button "Set to 100% Mastered" at bounding box center [286, 58] width 107 height 14
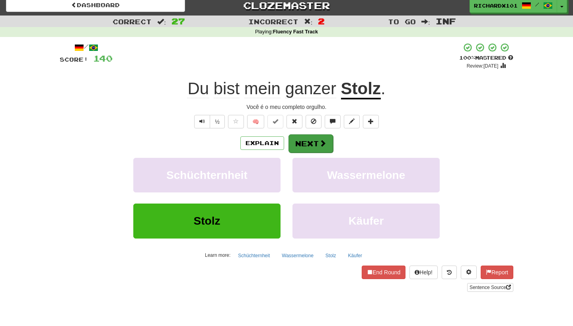
click at [296, 140] on button "Next" at bounding box center [310, 143] width 45 height 18
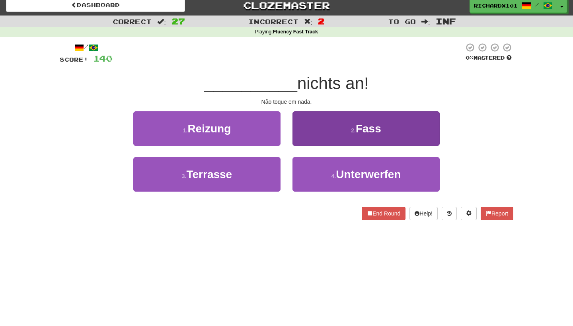
click at [306, 131] on button "2 . Fass" at bounding box center [365, 128] width 147 height 35
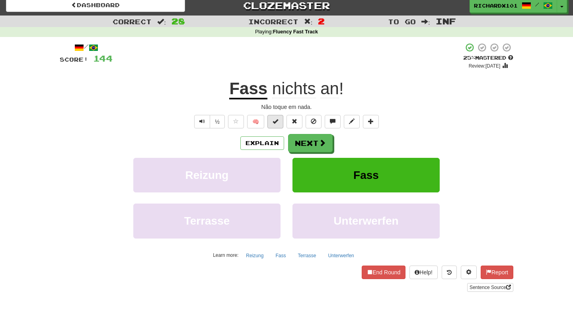
click at [278, 123] on button at bounding box center [275, 122] width 16 height 14
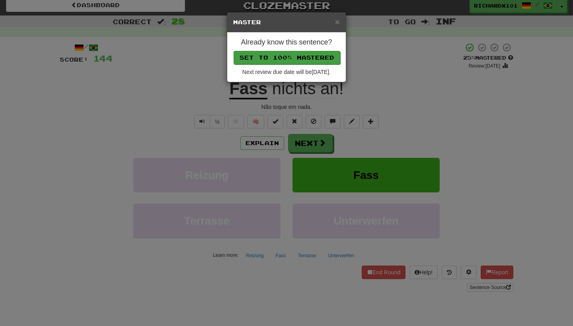
click at [297, 59] on button "Set to 100% Mastered" at bounding box center [286, 58] width 107 height 14
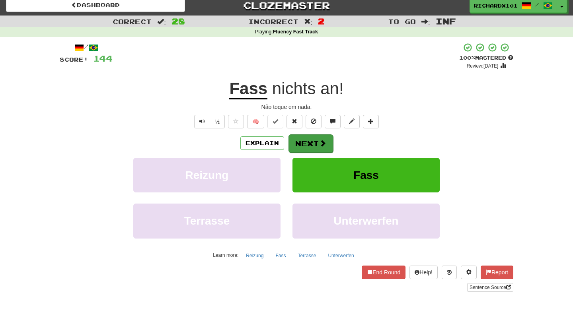
click at [302, 136] on button "Next" at bounding box center [310, 143] width 45 height 18
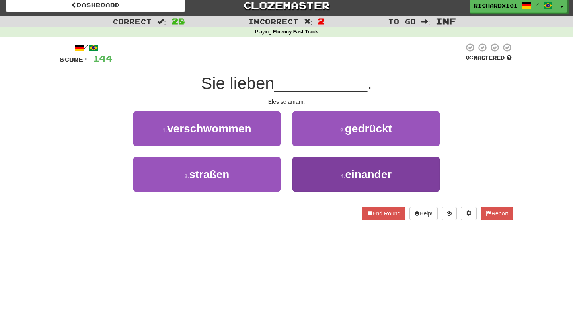
click at [306, 168] on button "4 . einander" at bounding box center [365, 174] width 147 height 35
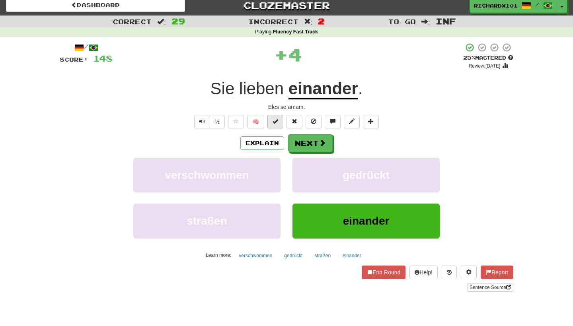
click at [282, 124] on button at bounding box center [275, 122] width 16 height 14
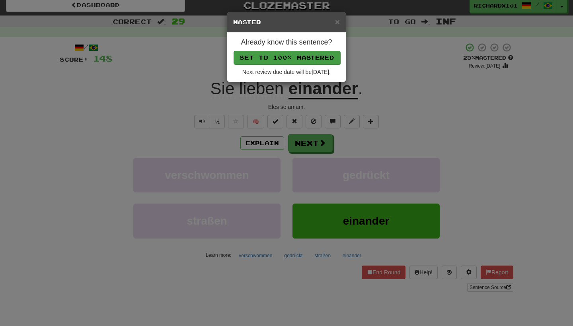
click at [294, 55] on button "Set to 100% Mastered" at bounding box center [286, 58] width 107 height 14
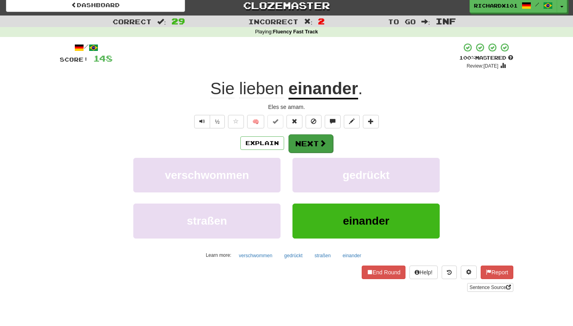
click at [302, 137] on button "Next" at bounding box center [310, 143] width 45 height 18
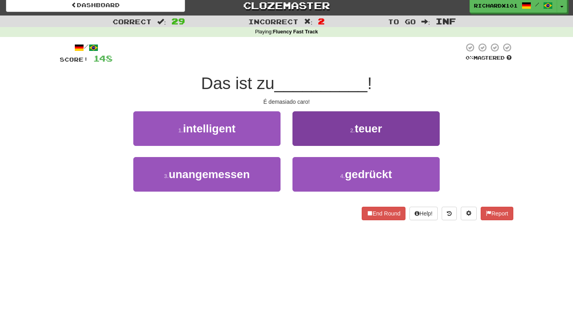
click at [303, 136] on button "2 . teuer" at bounding box center [365, 128] width 147 height 35
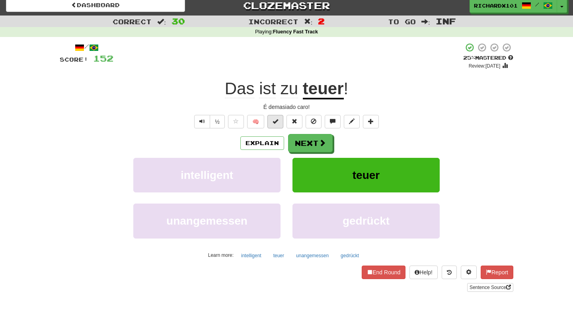
click at [282, 122] on button at bounding box center [275, 122] width 16 height 14
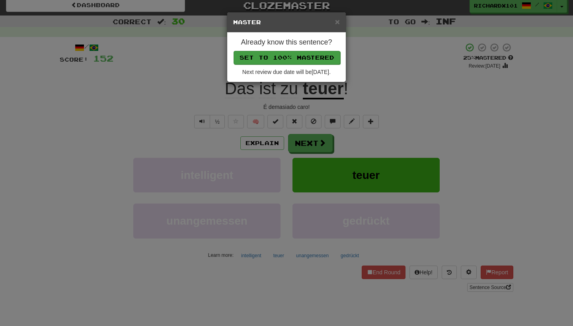
click at [292, 58] on button "Set to 100% Mastered" at bounding box center [286, 58] width 107 height 14
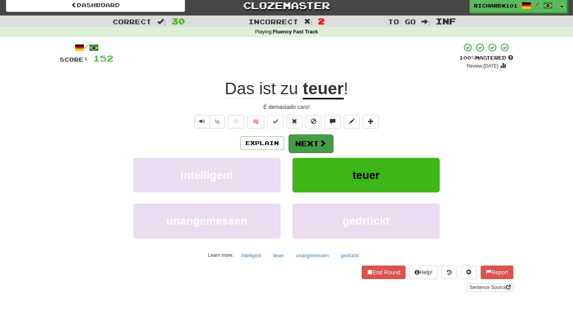
click at [300, 140] on button "Next" at bounding box center [310, 143] width 45 height 18
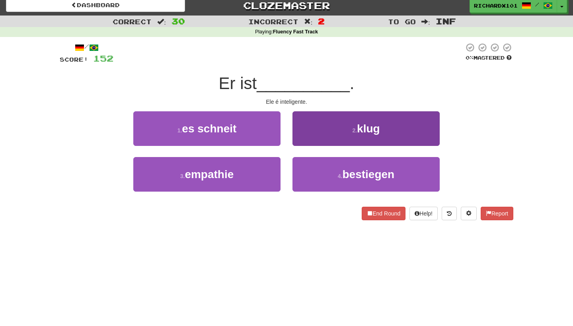
click at [300, 139] on button "2 . klug" at bounding box center [365, 128] width 147 height 35
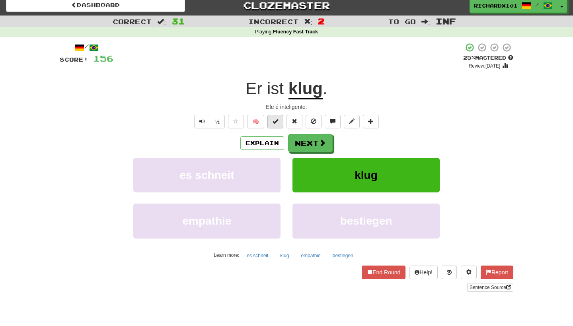
click at [282, 123] on button at bounding box center [275, 122] width 16 height 14
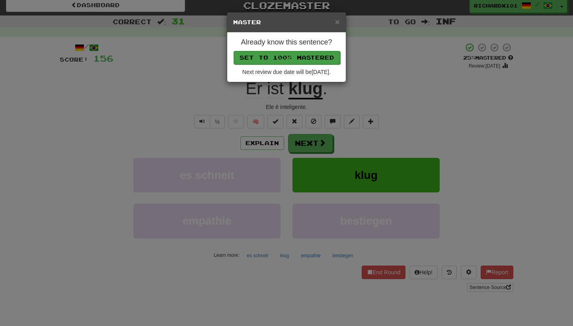
click at [295, 59] on button "Set to 100% Mastered" at bounding box center [286, 58] width 107 height 14
